Goal: Information Seeking & Learning: Learn about a topic

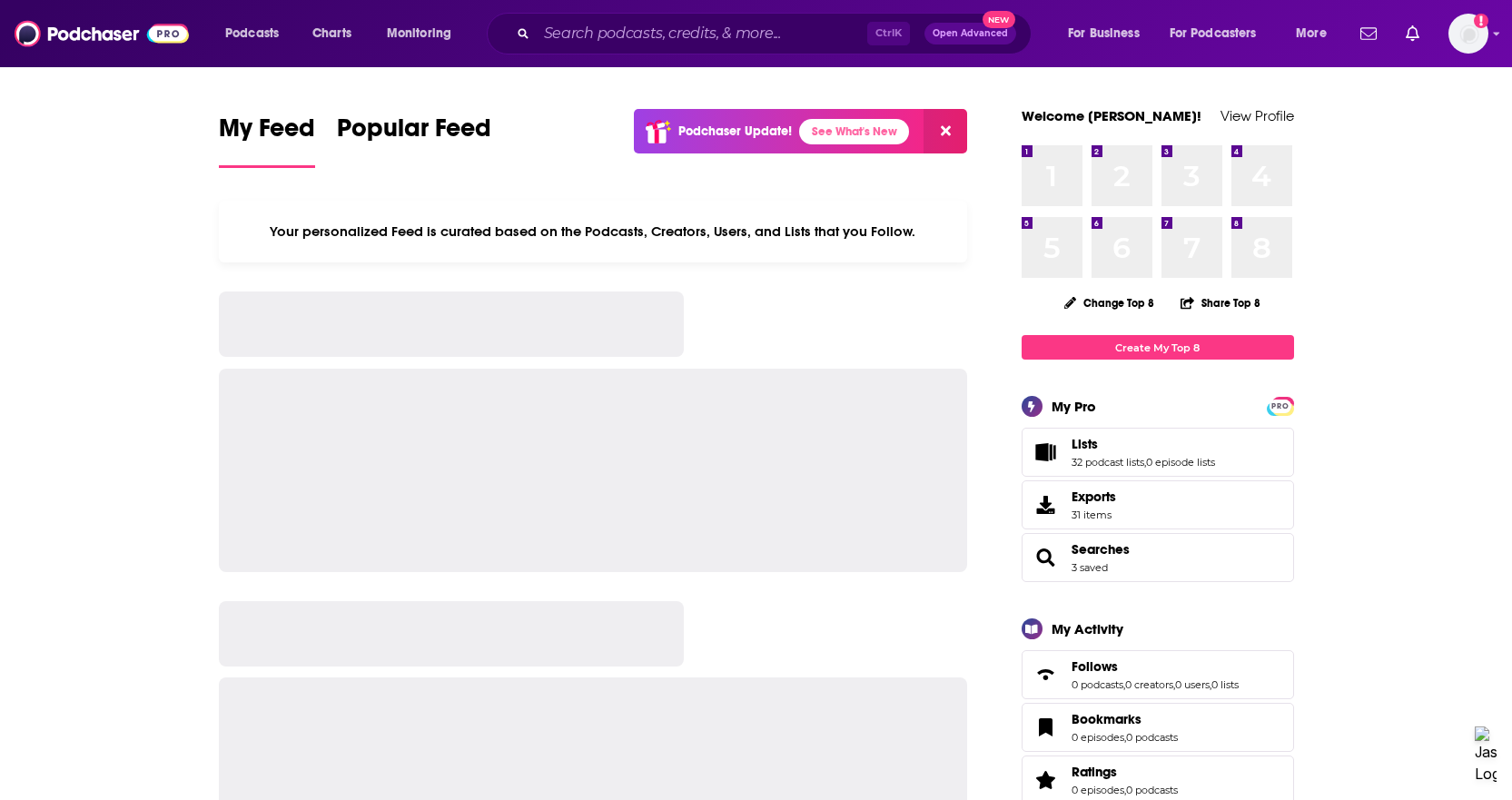
click at [572, 36] on input "Search podcasts, credits, & more..." at bounding box center [702, 33] width 331 height 29
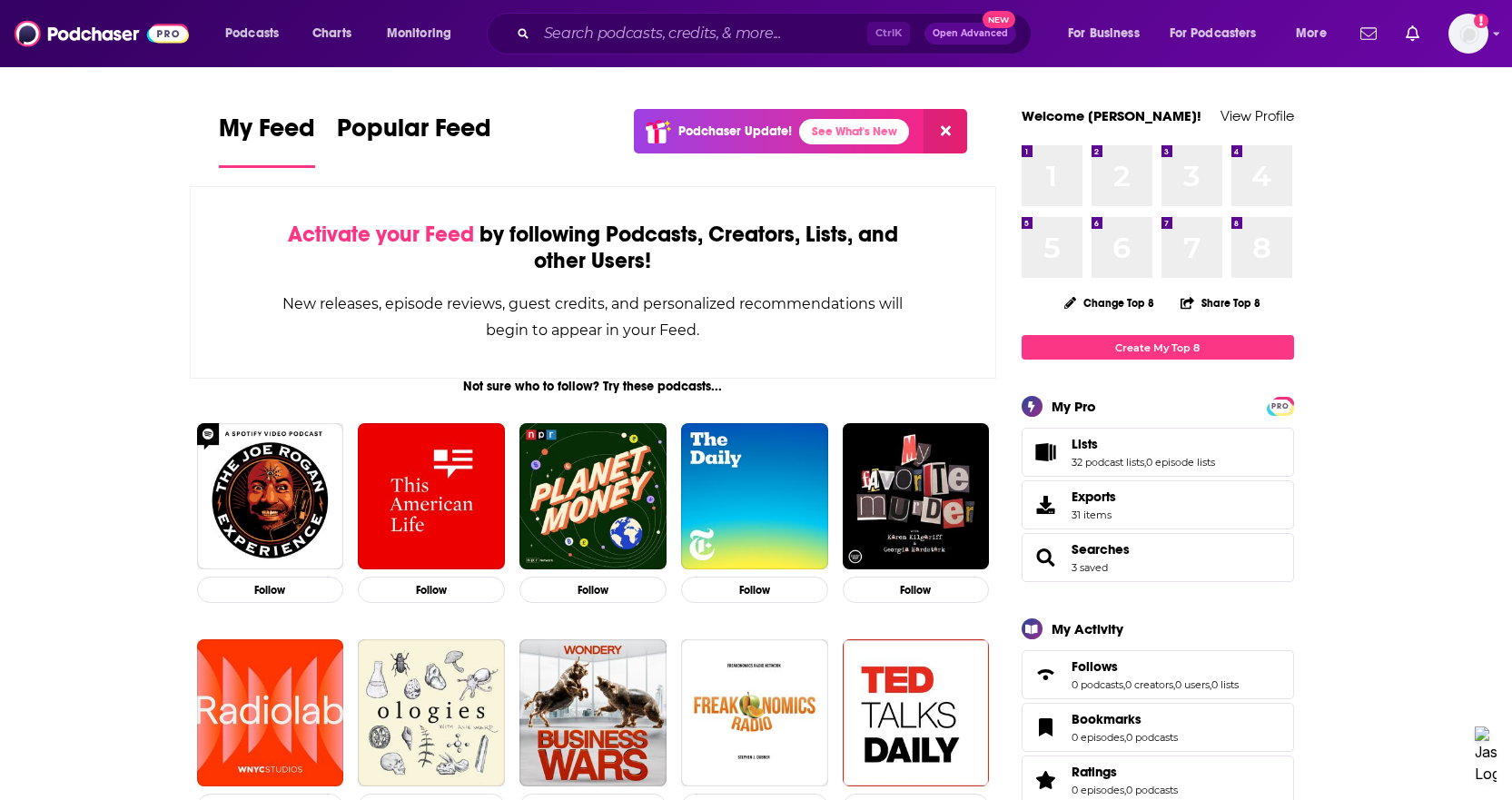
click at [578, 27] on input "Search podcasts, credits, & more..." at bounding box center [702, 33] width 331 height 29
click at [565, 37] on input "Search podcasts, credits, & more..." at bounding box center [702, 33] width 331 height 29
click at [668, 24] on input "Search podcasts, credits, & more..." at bounding box center [702, 33] width 331 height 29
click at [662, 30] on input "Search podcasts, credits, & more..." at bounding box center [702, 33] width 331 height 29
click at [650, 41] on input "Search podcasts, credits, & more..." at bounding box center [702, 33] width 331 height 29
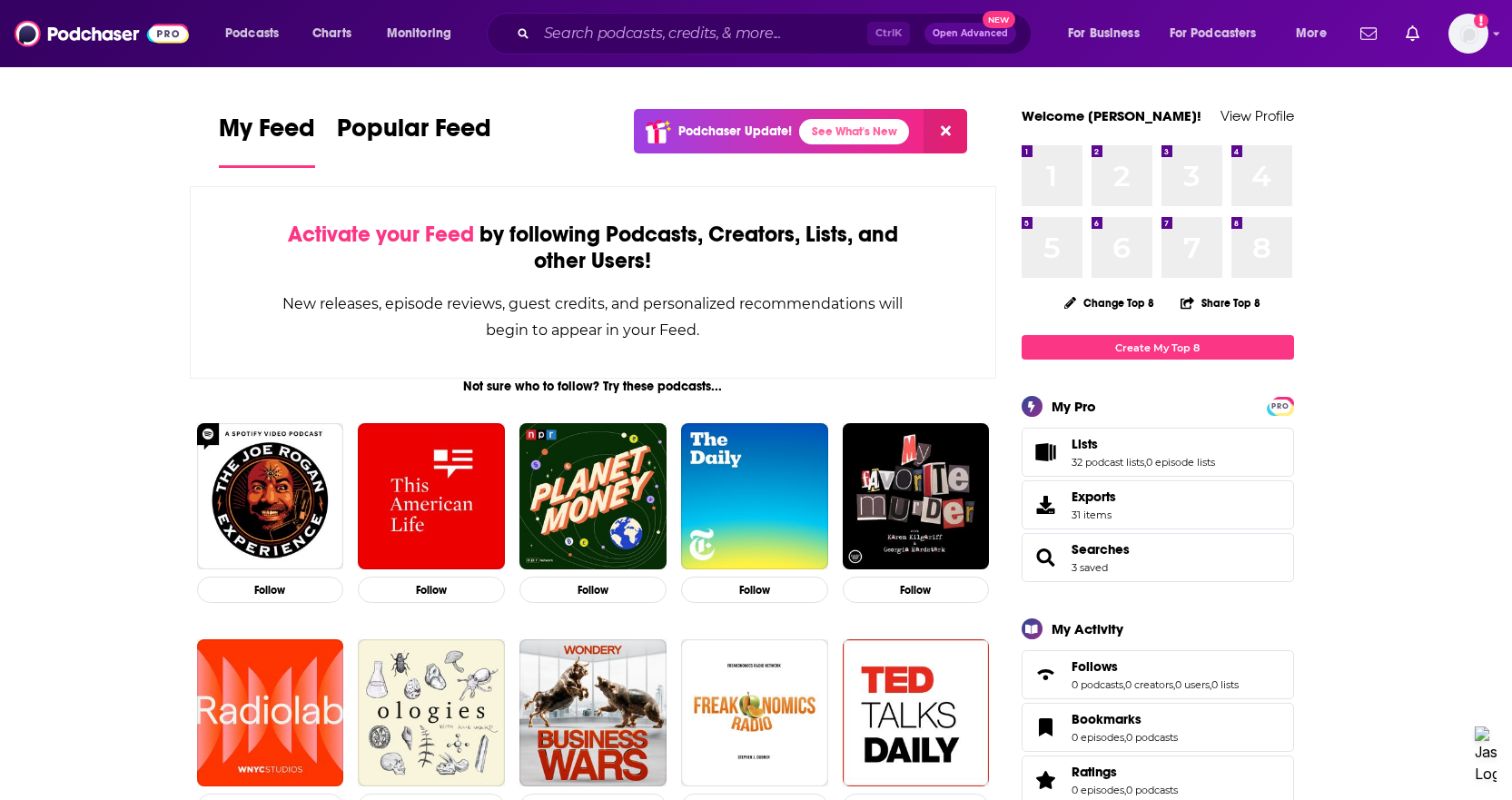
click at [650, 41] on input "Search podcasts, credits, & more..." at bounding box center [702, 33] width 331 height 29
click at [518, 29] on icon "Search podcasts, credits, & more..." at bounding box center [522, 33] width 10 height 10
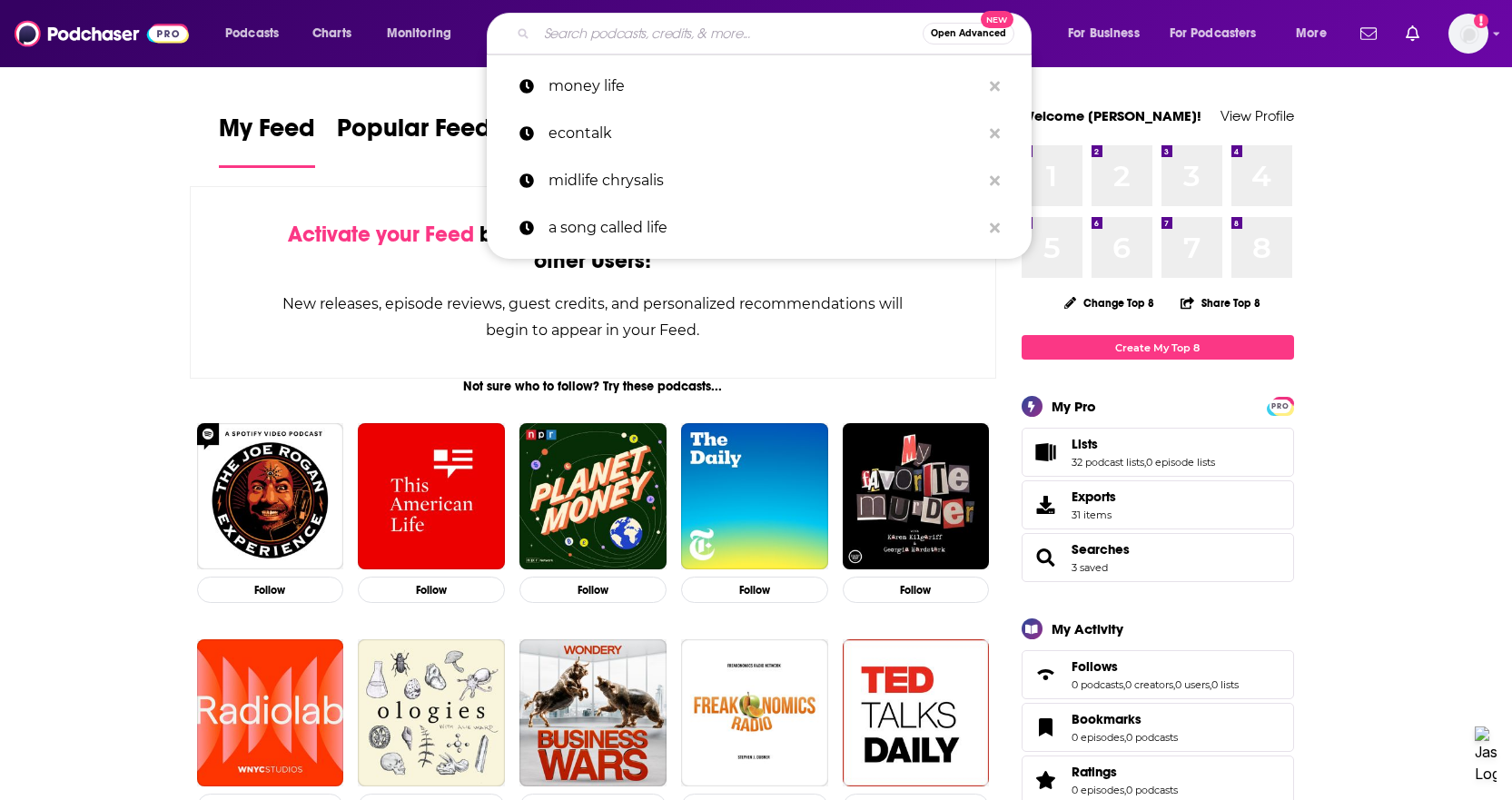
paste input "Ticklish Business"
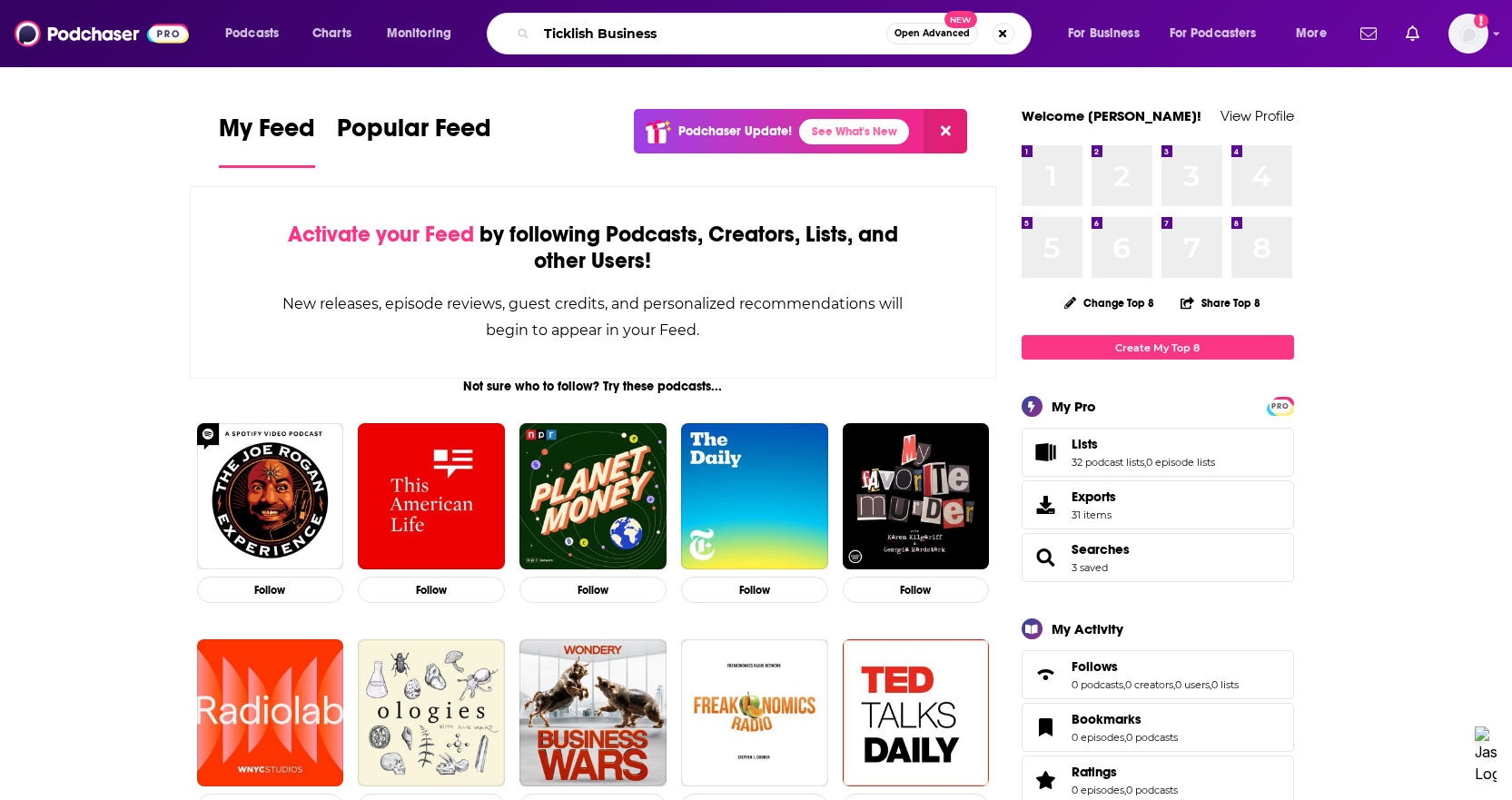
type input "Ticklish Business"
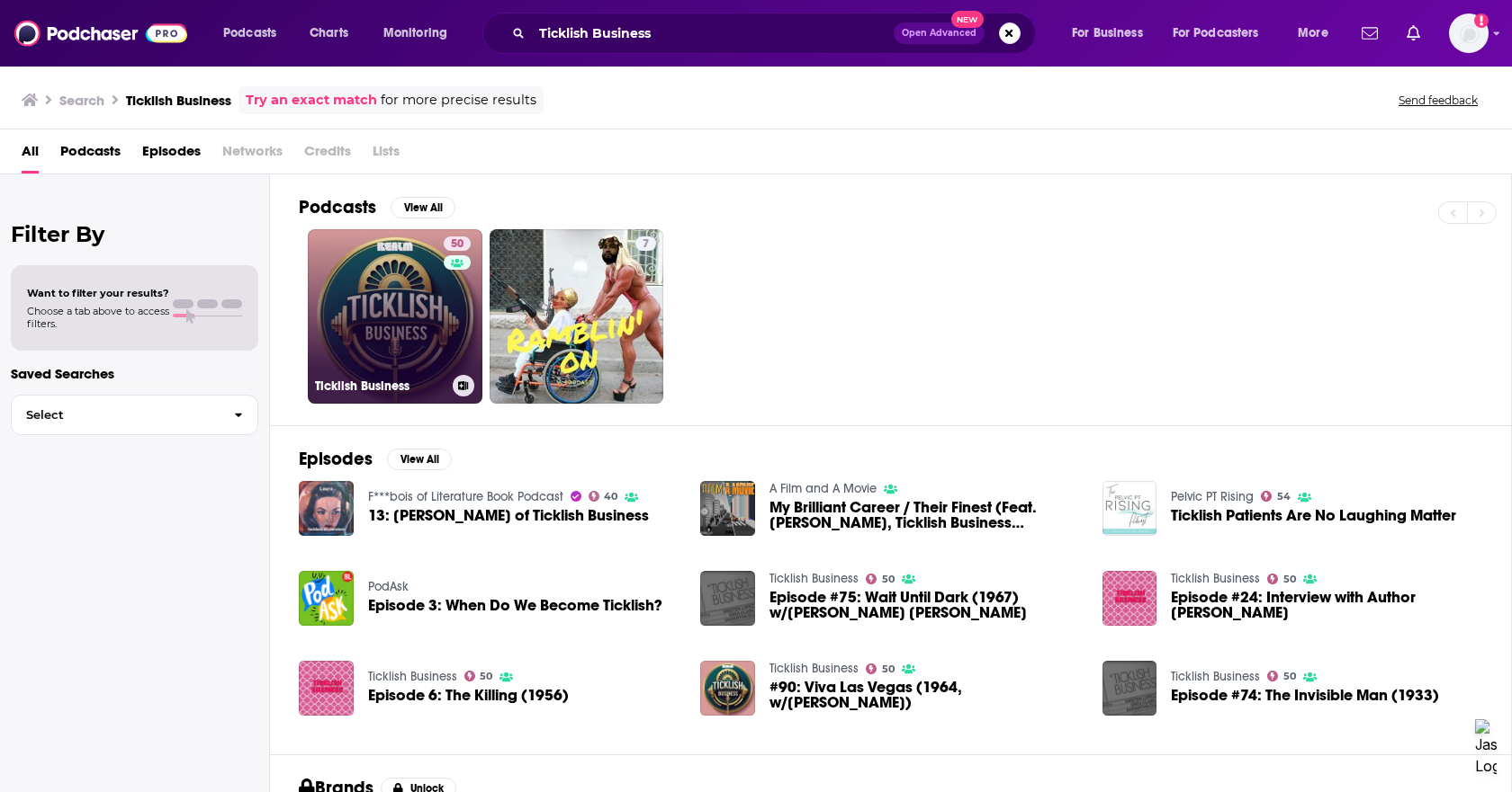
click at [443, 292] on div "50" at bounding box center [459, 306] width 32 height 138
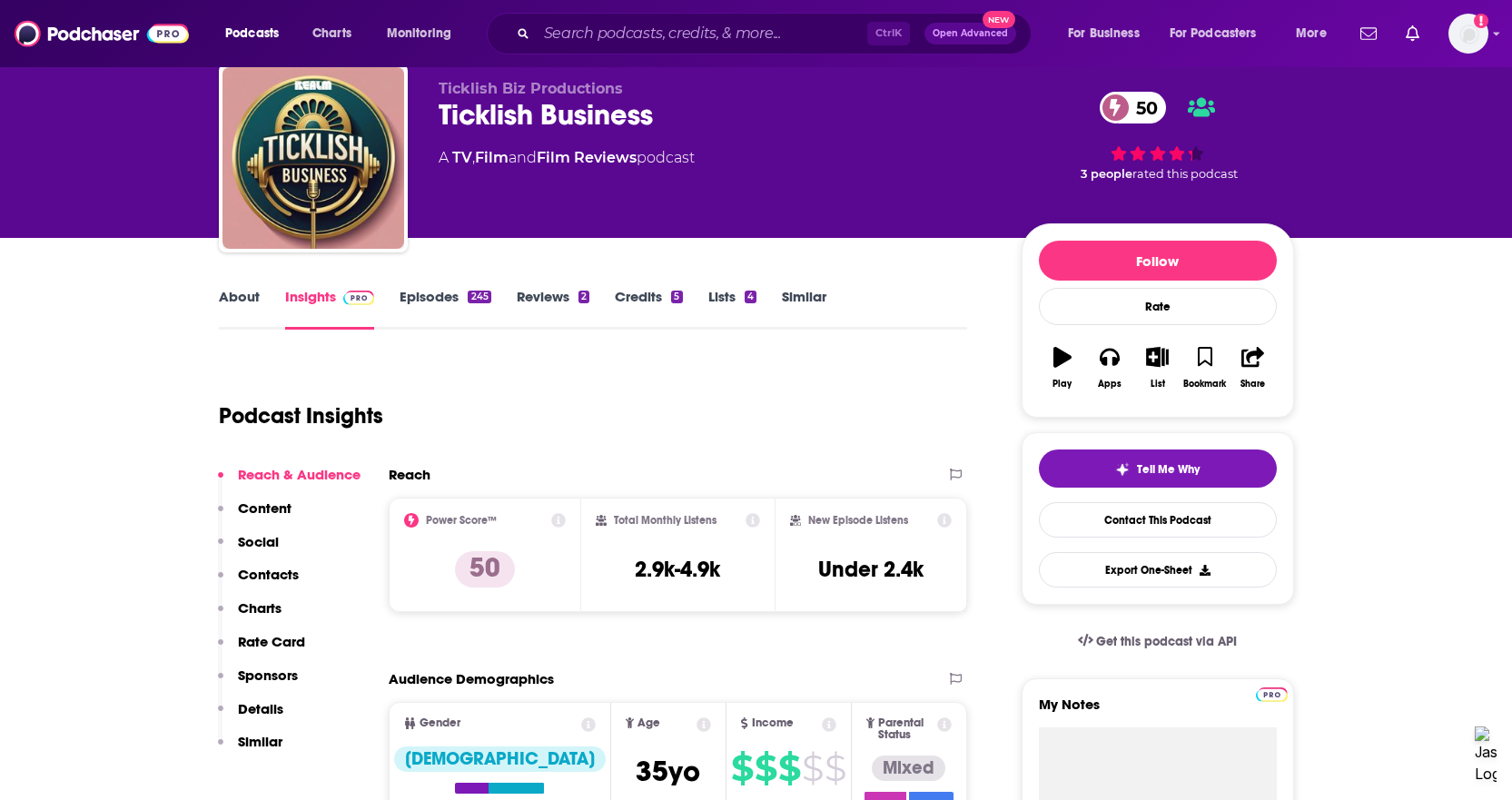
scroll to position [91, 0]
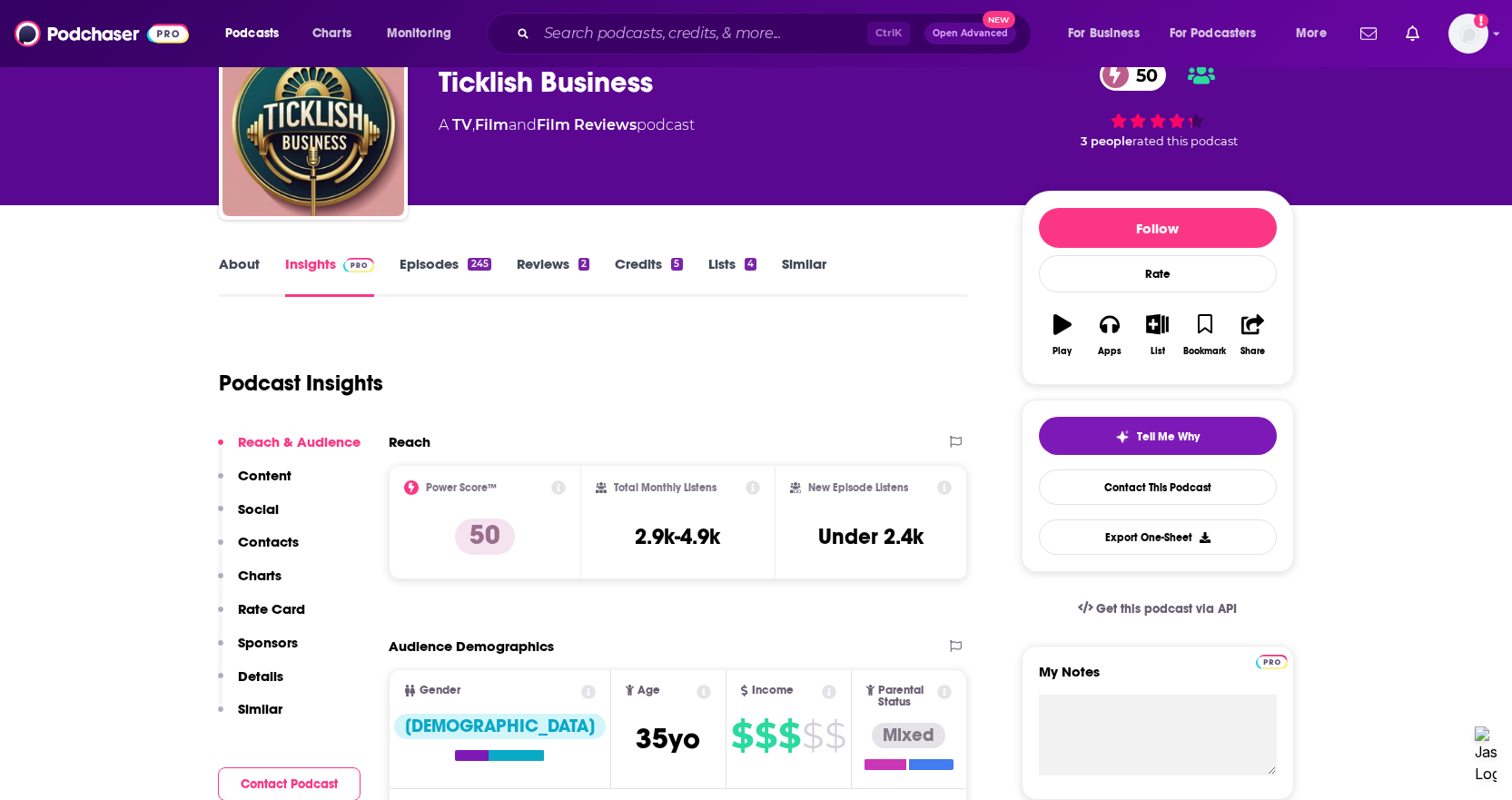
click at [236, 271] on link "About" at bounding box center [239, 276] width 41 height 42
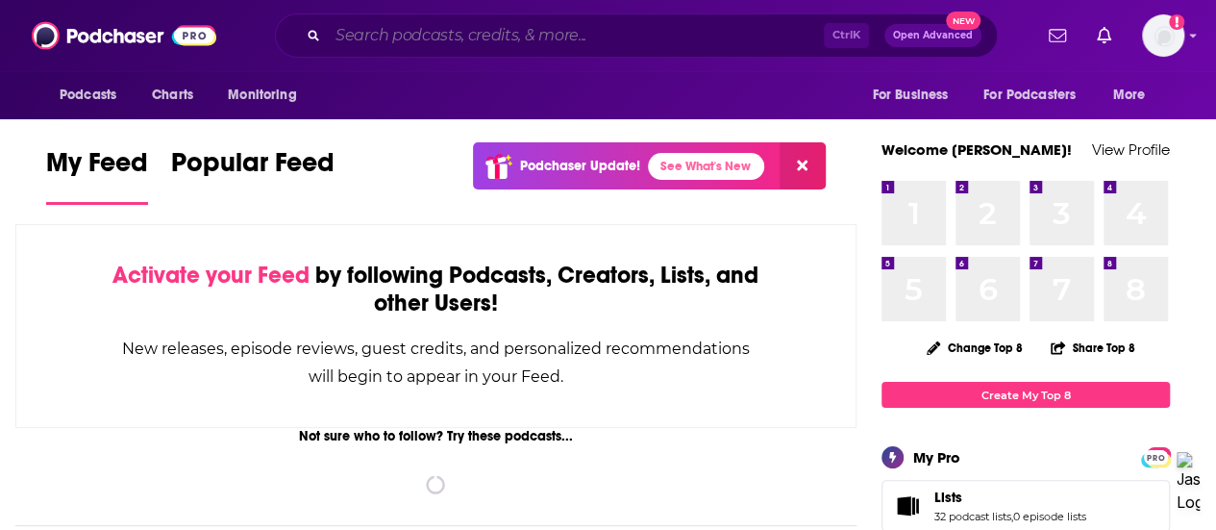
click at [523, 45] on input "Search podcasts, credits, & more..." at bounding box center [576, 35] width 496 height 31
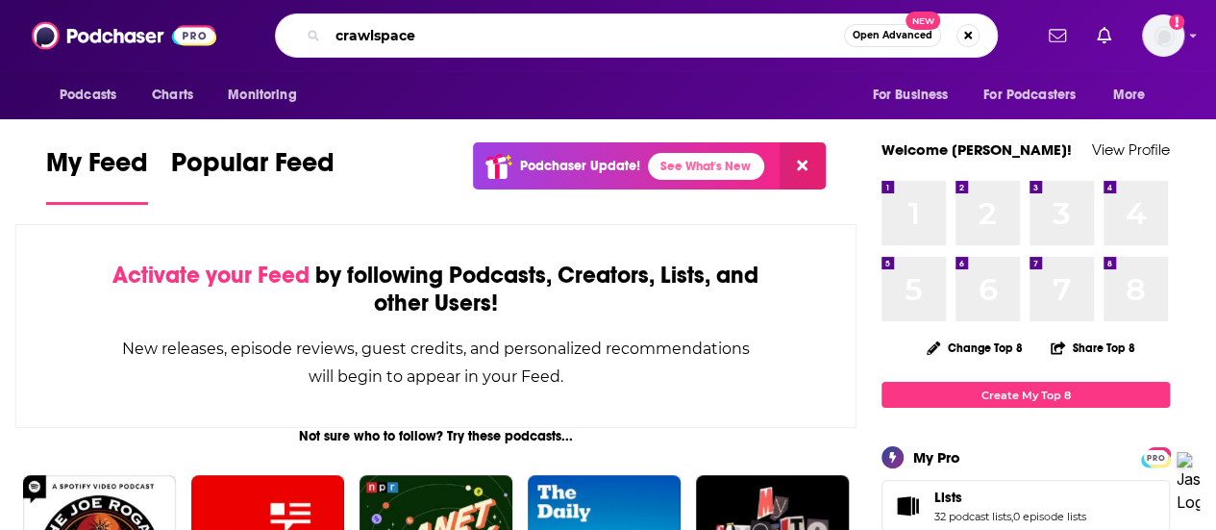
type input "crawlspace"
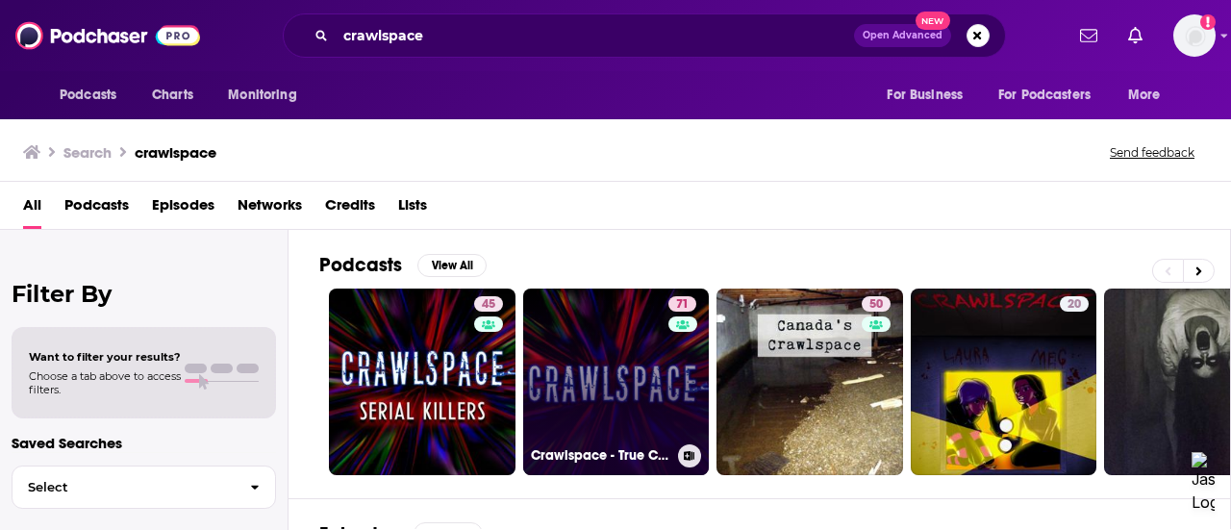
click at [614, 374] on link "71 Crawlspace - True Crime & Mysteries" at bounding box center [616, 381] width 187 height 187
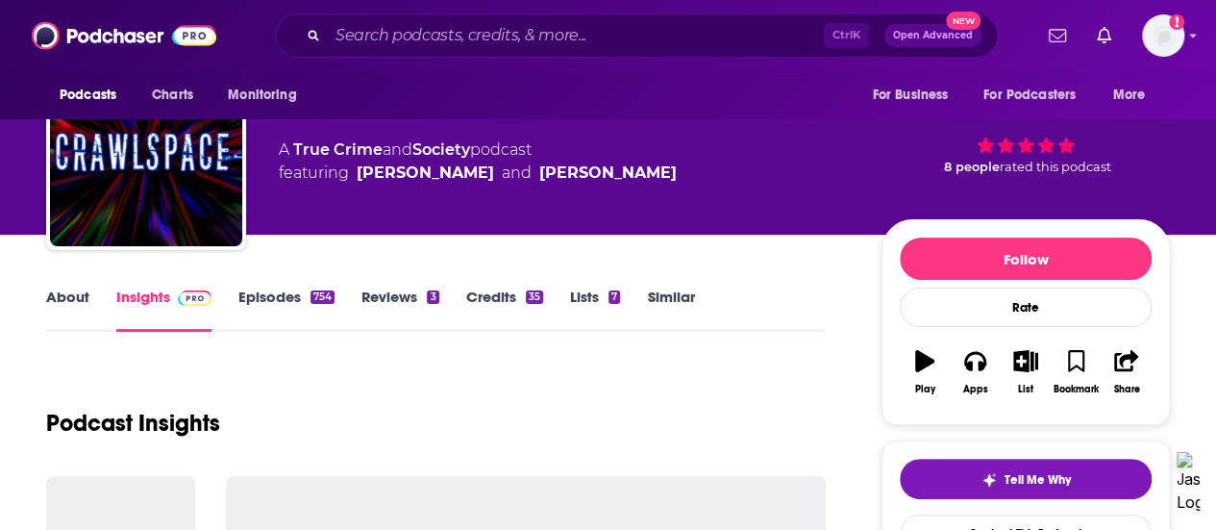
scroll to position [192, 0]
